Goal: Task Accomplishment & Management: Manage account settings

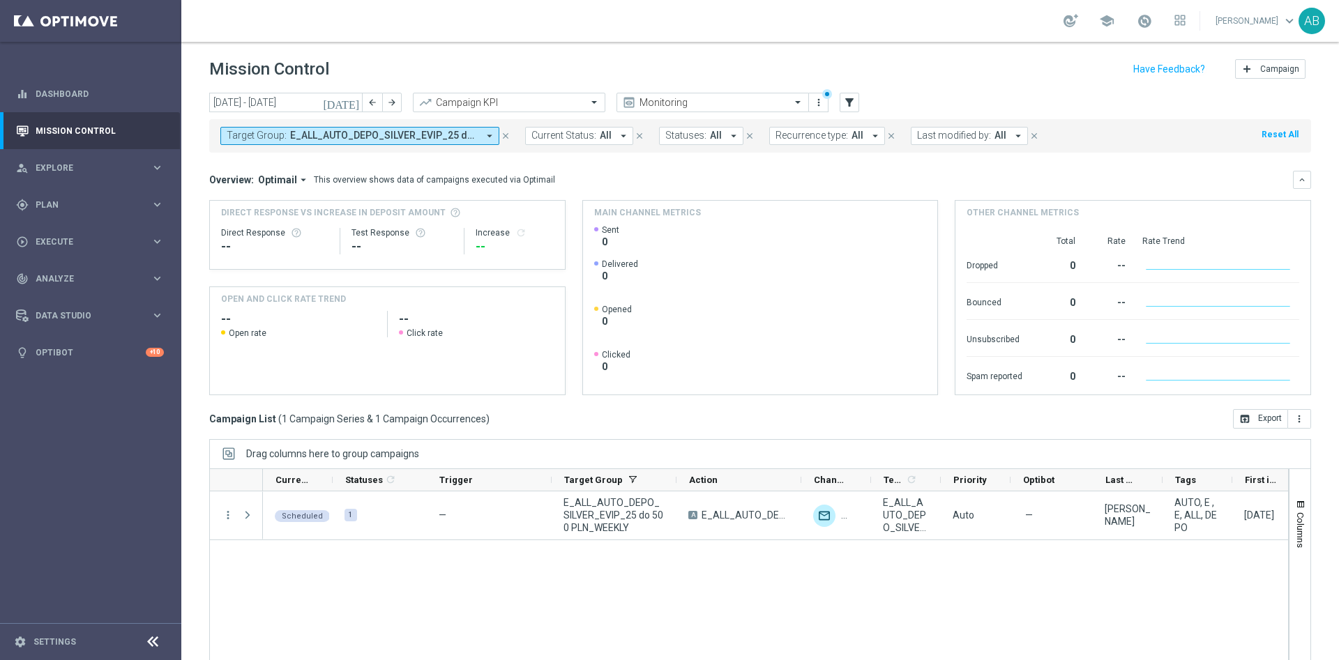
click at [450, 600] on div "Scheduled 1 — E_ALL_AUTO_DEPO_SILVER_EVIP_25 do 500 PLN_WEEKLY A E_ALL_AUTO_DEP…" at bounding box center [775, 587] width 1025 height 191
click at [91, 205] on span "Plan" at bounding box center [93, 205] width 115 height 8
click at [91, 234] on link "Target Groups" at bounding box center [90, 233] width 109 height 11
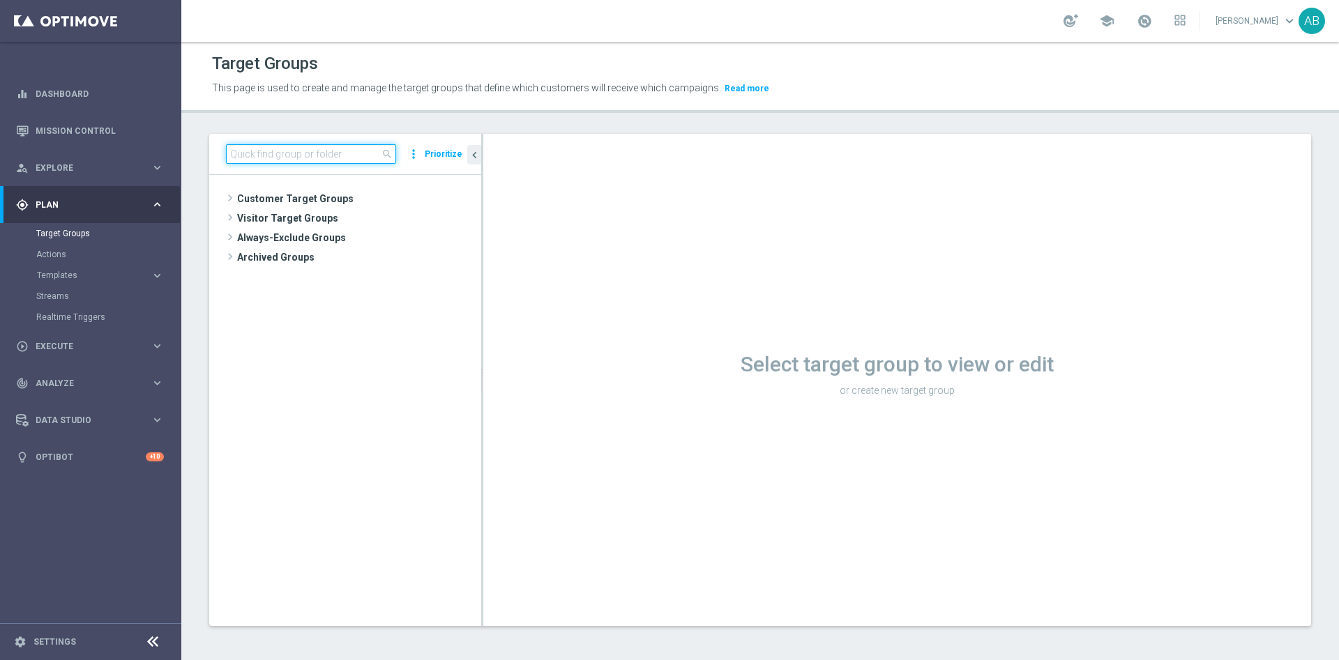
click at [325, 153] on input at bounding box center [311, 154] width 170 height 20
paste input "E_ALL_TARGET_BET_1-2DEPO CASHBACK_REM_041025"
type input "E_ALL_TARGET_BET_1-2DEPO CASHBACK_REM_041025"
click at [344, 233] on span "E_ALL_TARGET_BET_1-2DEPO CASHBACK_REM_041025" at bounding box center [365, 239] width 170 height 12
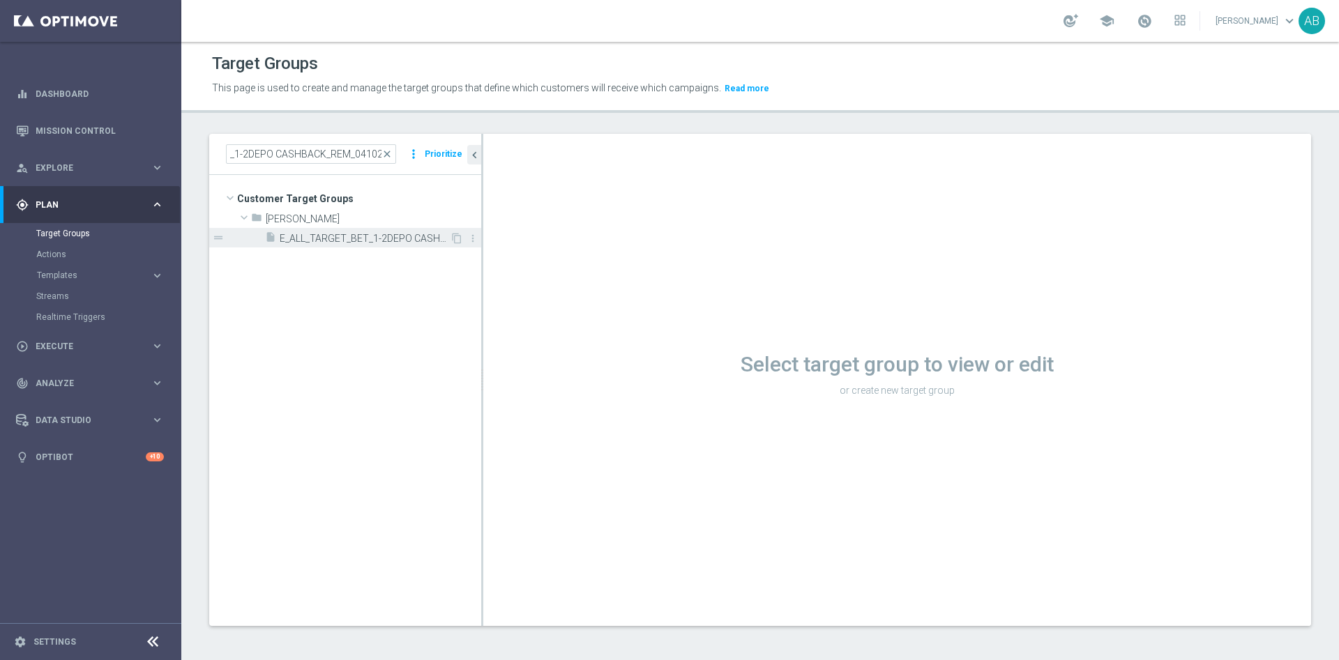
scroll to position [0, 0]
